Goal: Task Accomplishment & Management: Complete application form

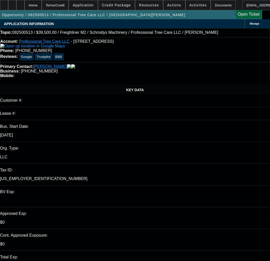
select select "0"
select select "6"
select select "0"
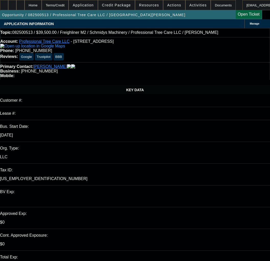
select select "0"
select select "6"
select select "0"
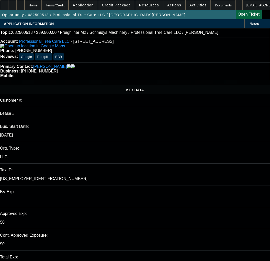
select select "0"
select select "6"
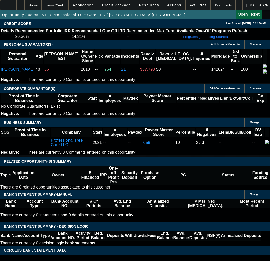
scroll to position [768, 0]
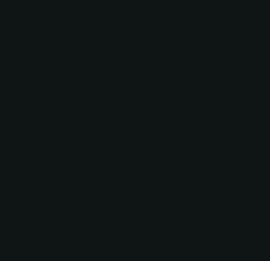
radio input "true"
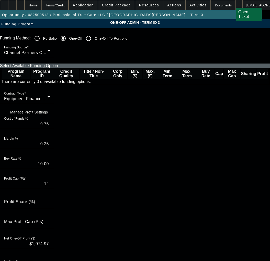
click at [44, 127] on input "9.75" at bounding box center [27, 124] width 46 height 6
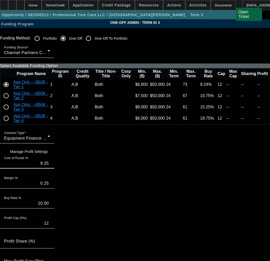
type input "9.25"
type input "9.50"
type input "0"
type input "9.25"
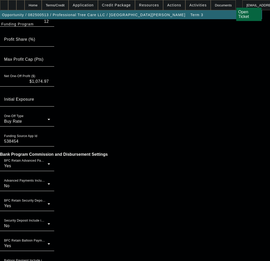
scroll to position [488, 0]
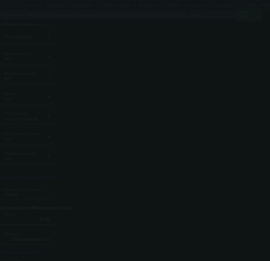
type input "9.75"
type input "0.25"
type input "10.00"
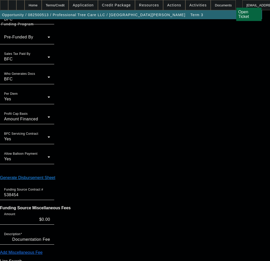
scroll to position [0, 0]
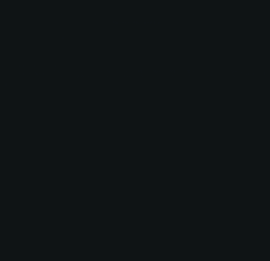
radio input "true"
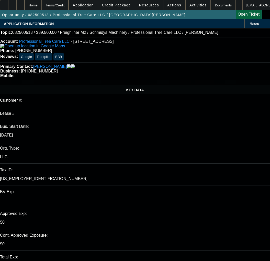
select select "0"
select select "6"
select select "0"
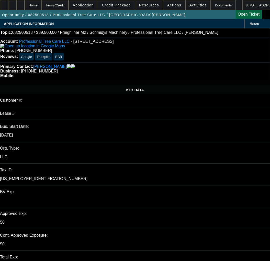
select select "0"
select select "6"
select select "0"
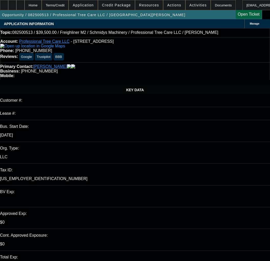
select select "0"
select select "6"
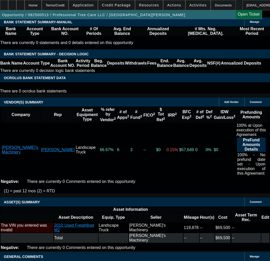
scroll to position [943, 0]
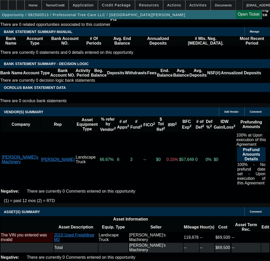
copy span "APPROVED BY CPEF - Approval Amount (No Variance Allowed) $40,000.00 - CAPPED; 3…"
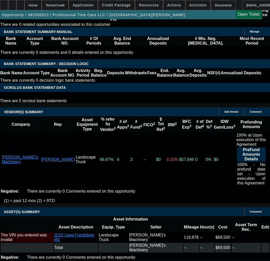
select select "3"
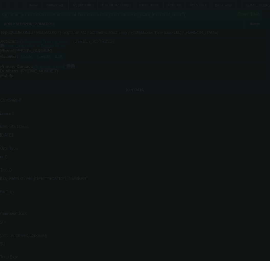
radio input "true"
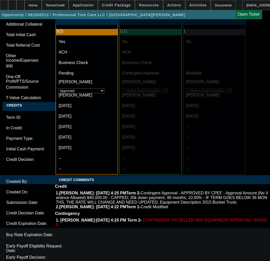
scroll to position [1577, 0]
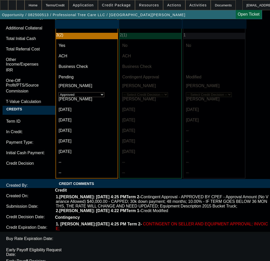
paste textarea "APPROVED BY CPEF - Approval Amount (No Variance Allowed) $40,000.00 - CAPPED; 3…"
paste textarea "39,500.00"
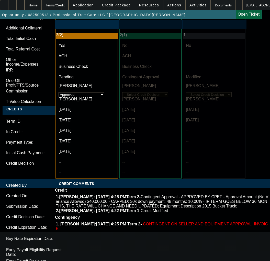
drag, startPoint x: 200, startPoint y: 93, endPoint x: 204, endPoint y: 94, distance: 3.9
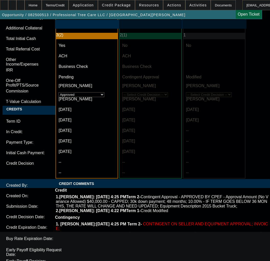
paste textarea "0"
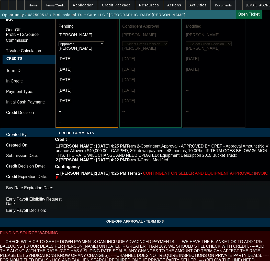
scroll to position [1629, 0]
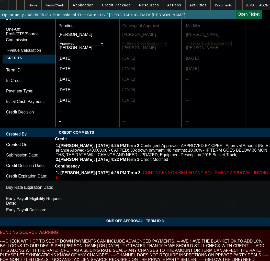
type textarea "APPROVED BY CPEF - Approval Amount (No Variance Allowed) $39,500.00 - CAPPED; 3…"
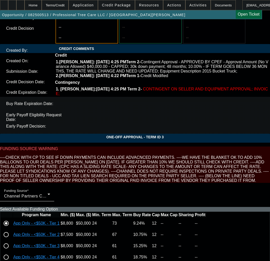
scroll to position [1714, 0]
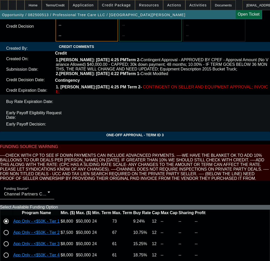
type input "11:44"
click at [69, 131] on span "22" at bounding box center [70, 128] width 9 height 9
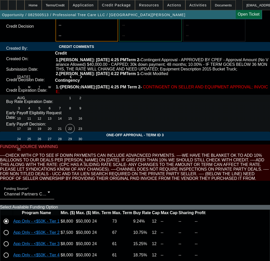
type input "[DATE]"
type input "10:36"
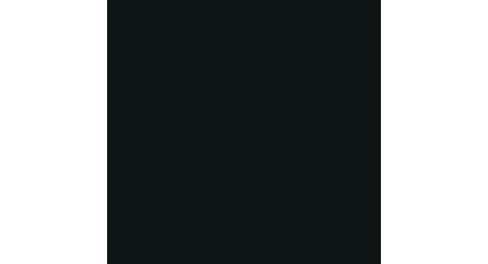
scroll to position [841, 0]
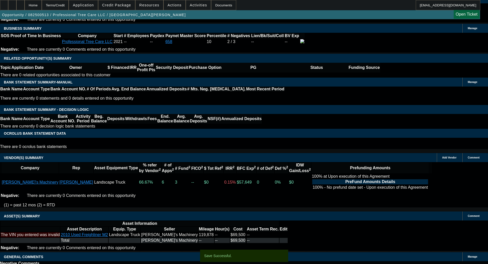
select select "0"
select select "6"
select select "0"
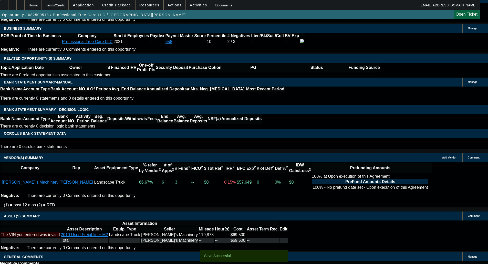
select select "0"
select select "6"
select select "0"
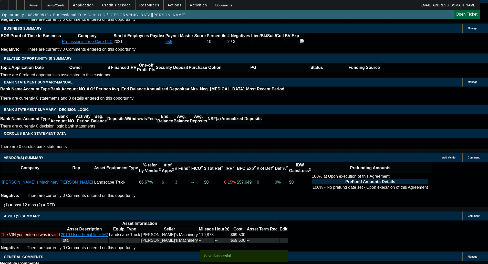
select select "0"
select select "6"
